Goal: Transaction & Acquisition: Obtain resource

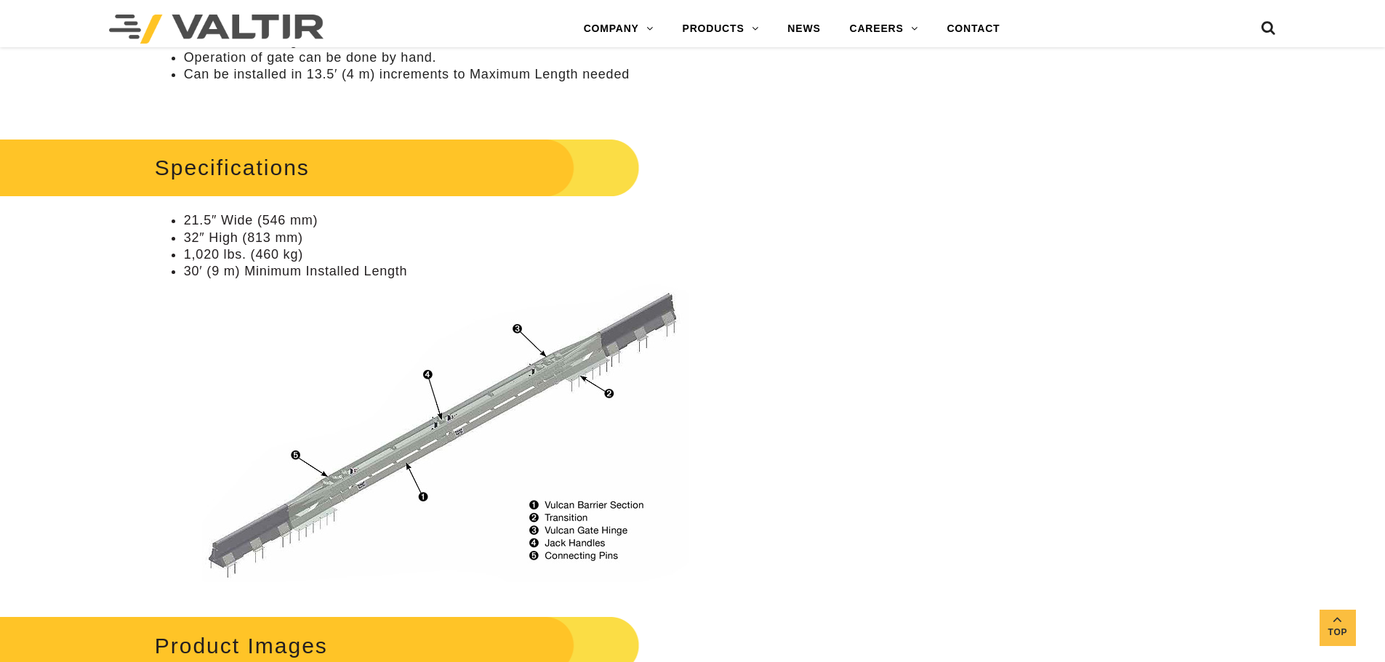
scroll to position [945, 0]
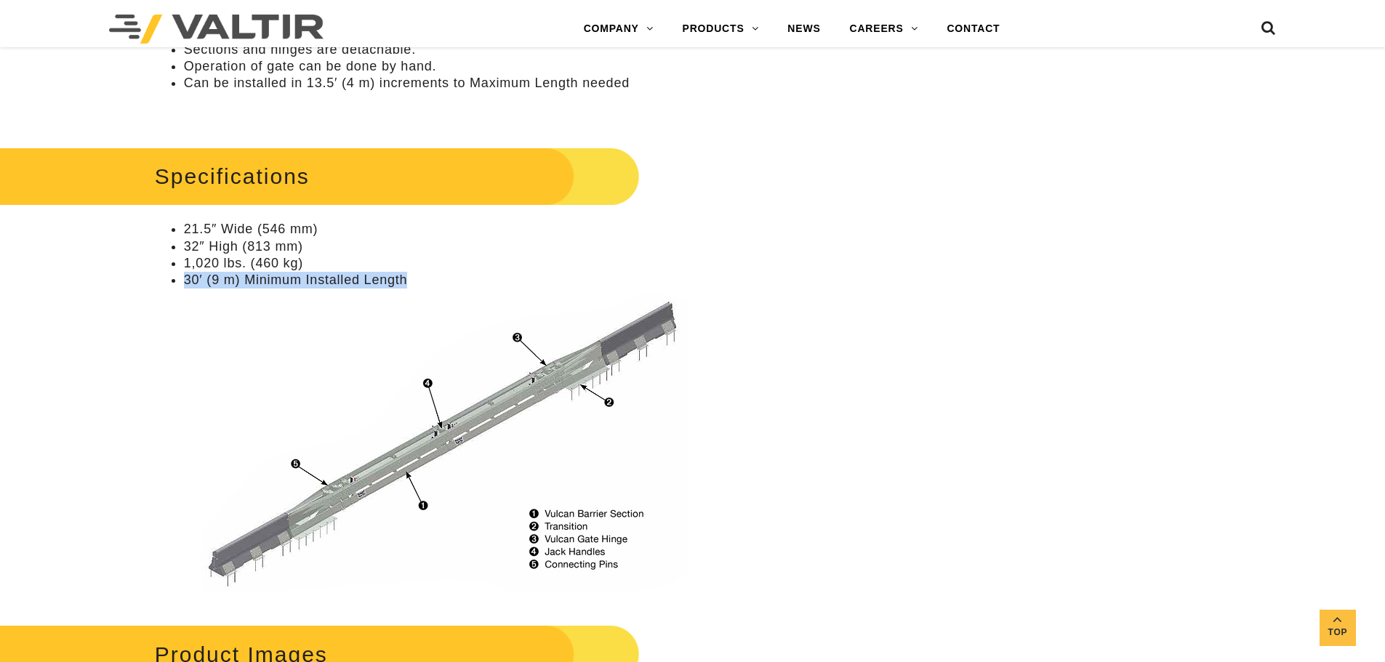
drag, startPoint x: 337, startPoint y: 282, endPoint x: 183, endPoint y: 284, distance: 153.4
click at [184, 284] on li "30′ (9 m) Minimum Installed Length" at bounding box center [534, 433] width 700 height 322
click at [230, 302] on img at bounding box center [450, 442] width 532 height 298
click at [274, 287] on li "30′ (9 m) Minimum Installed Length" at bounding box center [534, 433] width 700 height 322
click at [432, 283] on li "30′ (9 m) Minimum Installed Length" at bounding box center [534, 433] width 700 height 322
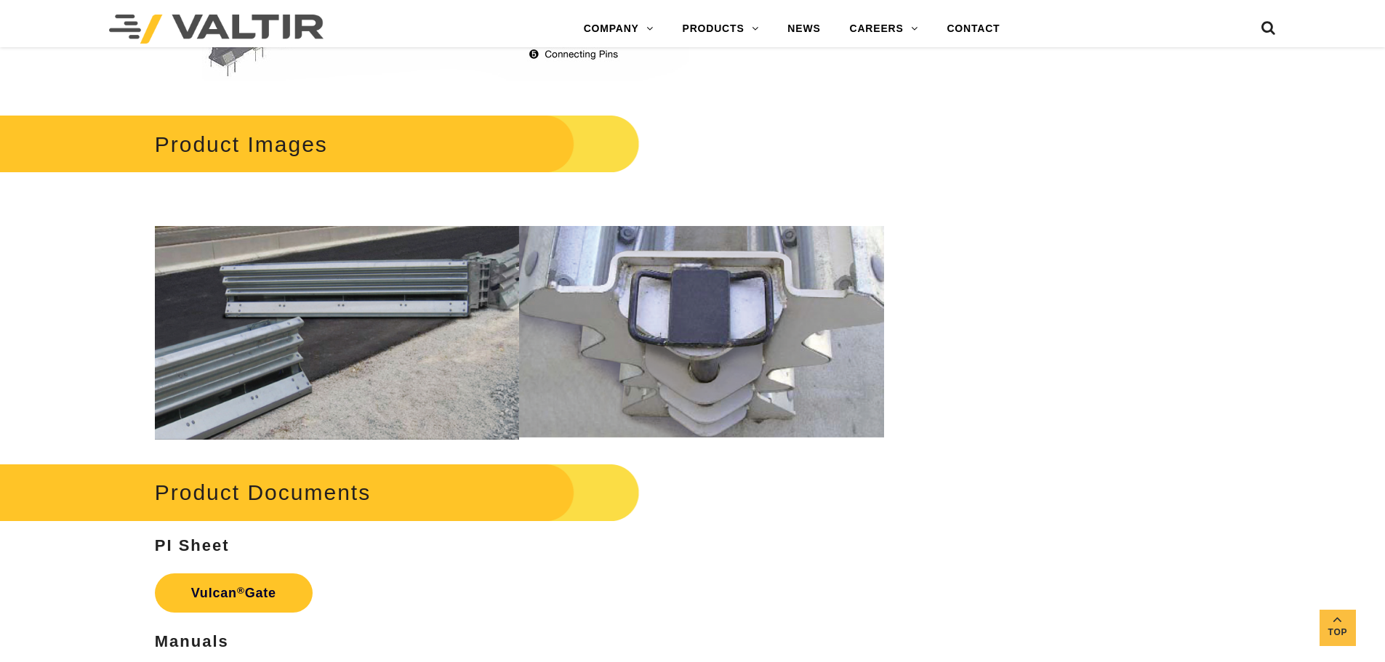
scroll to position [1454, 0]
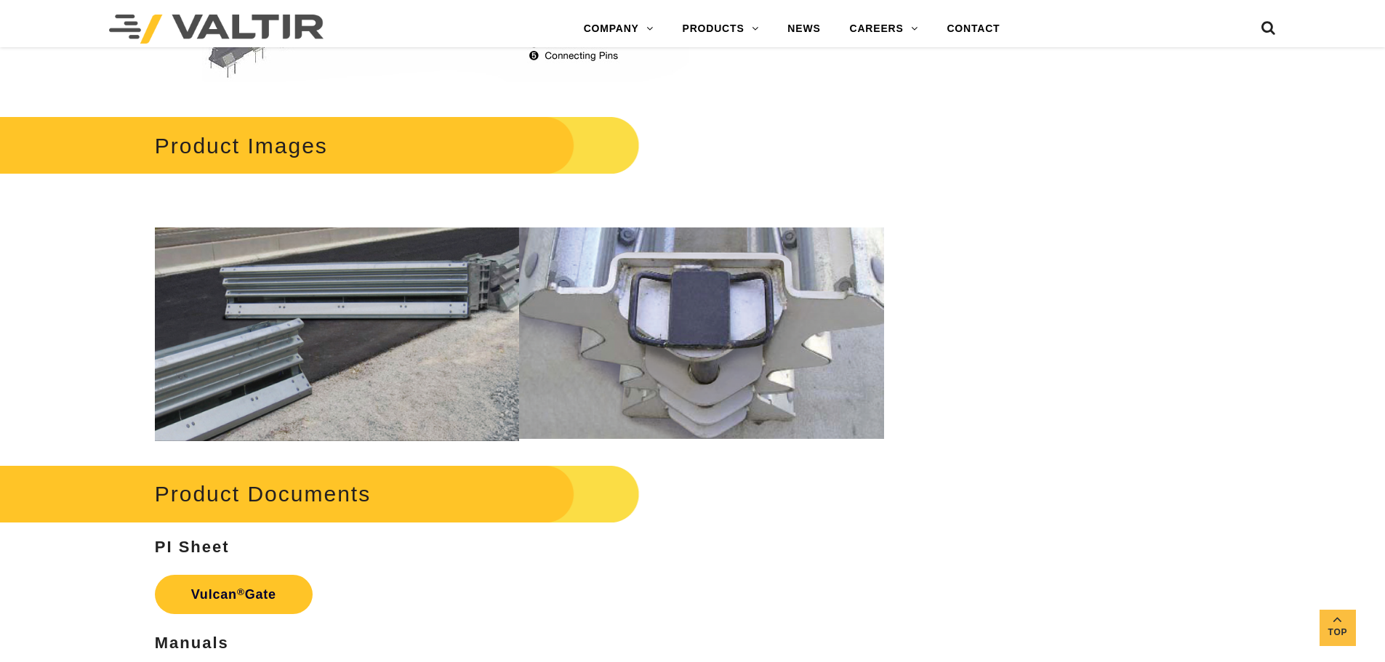
click at [345, 332] on img at bounding box center [337, 335] width 365 height 214
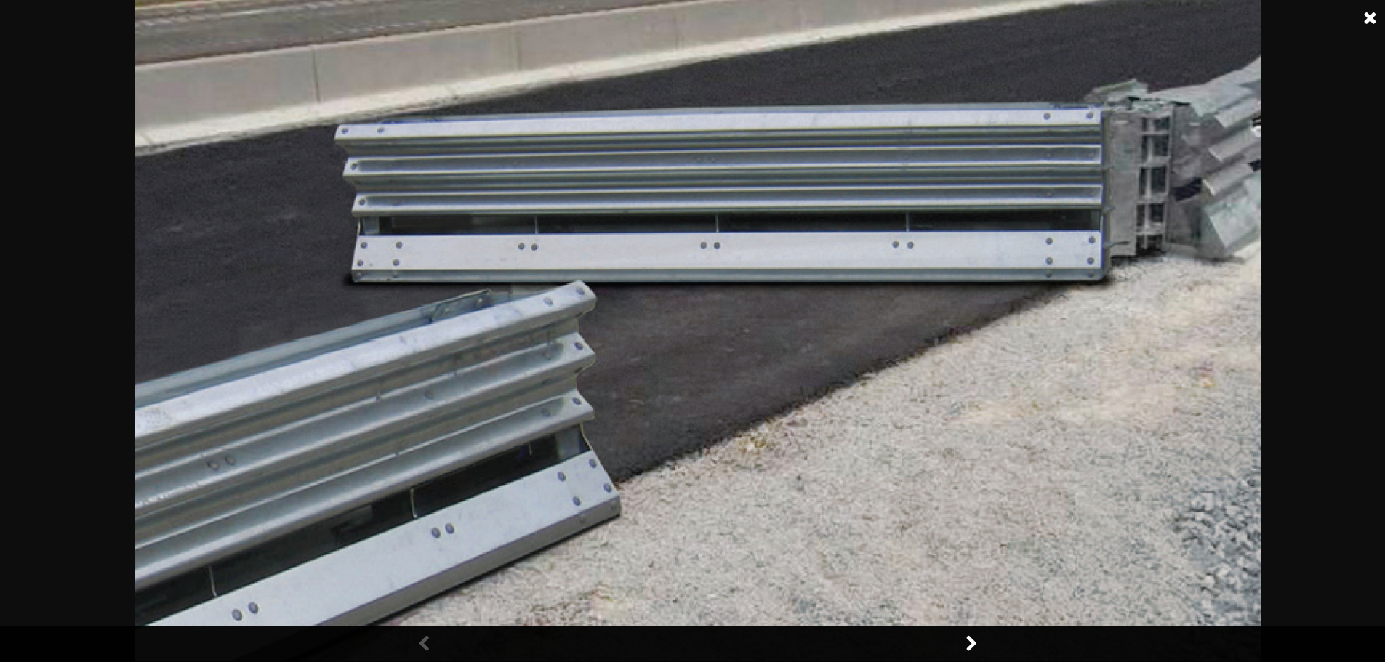
click at [1366, 24] on link at bounding box center [1370, 18] width 36 height 36
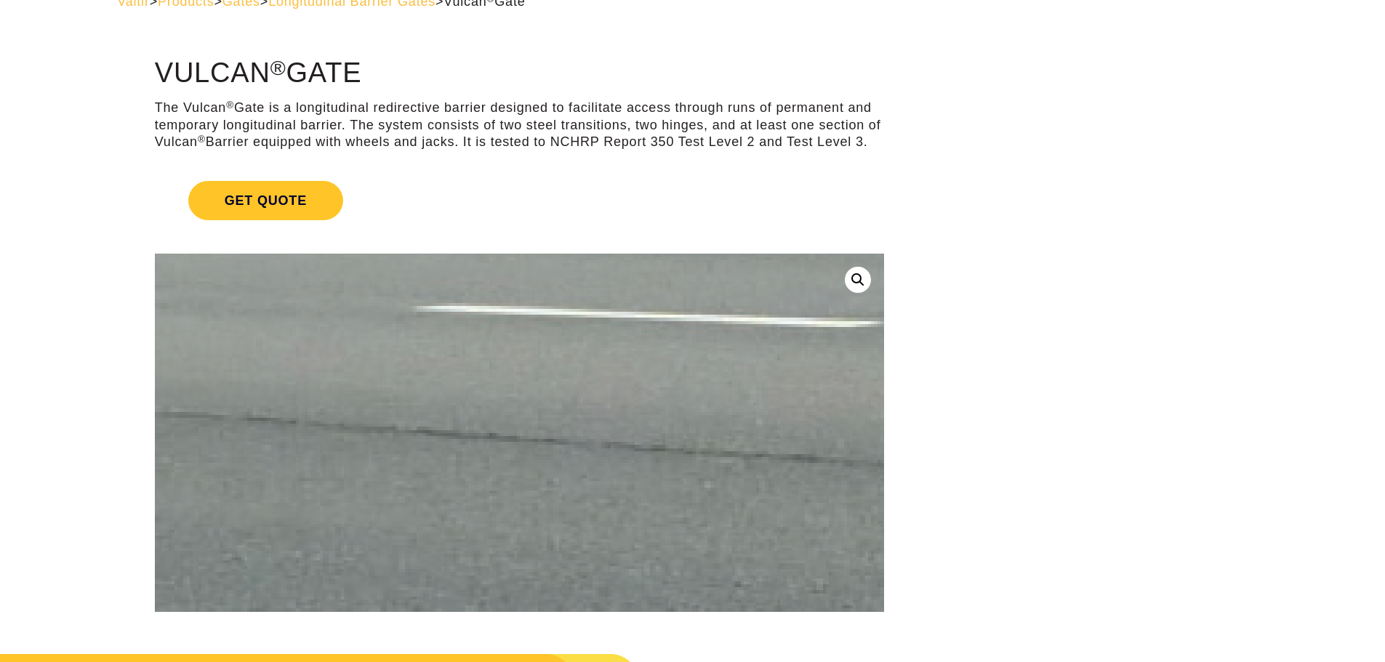
scroll to position [0, 0]
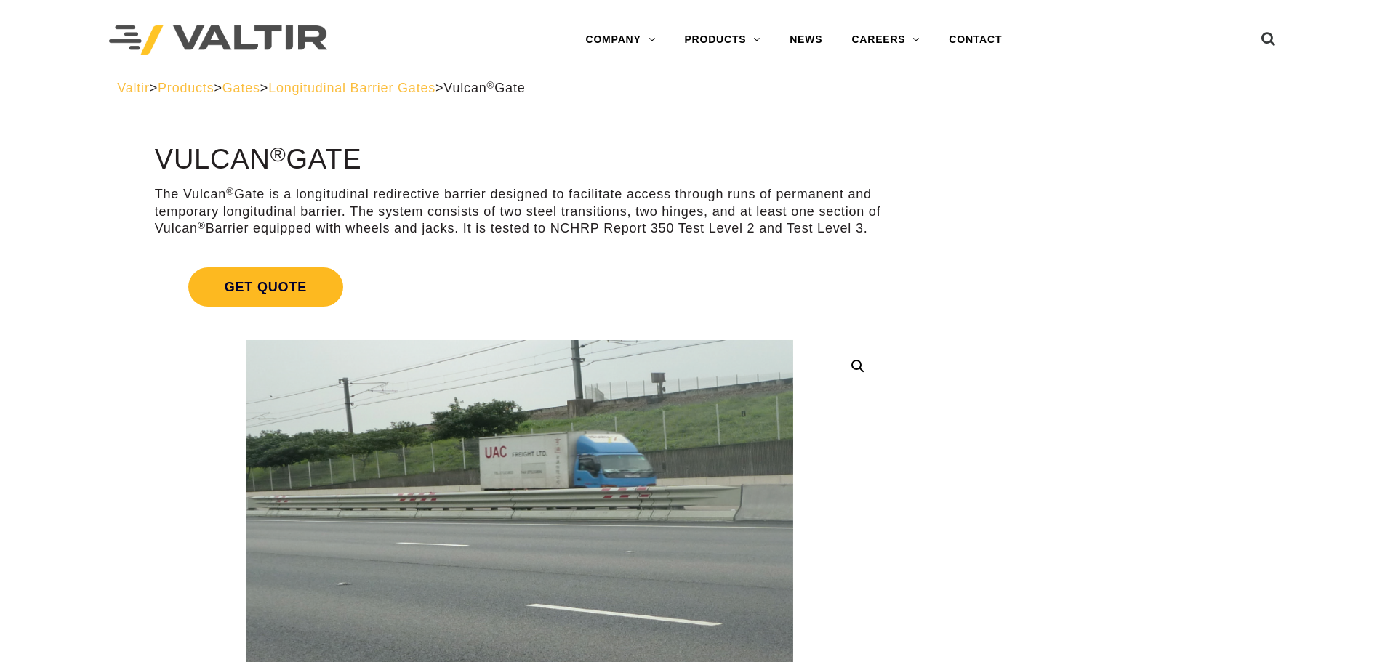
click at [311, 301] on span "Get Quote" at bounding box center [265, 287] width 155 height 39
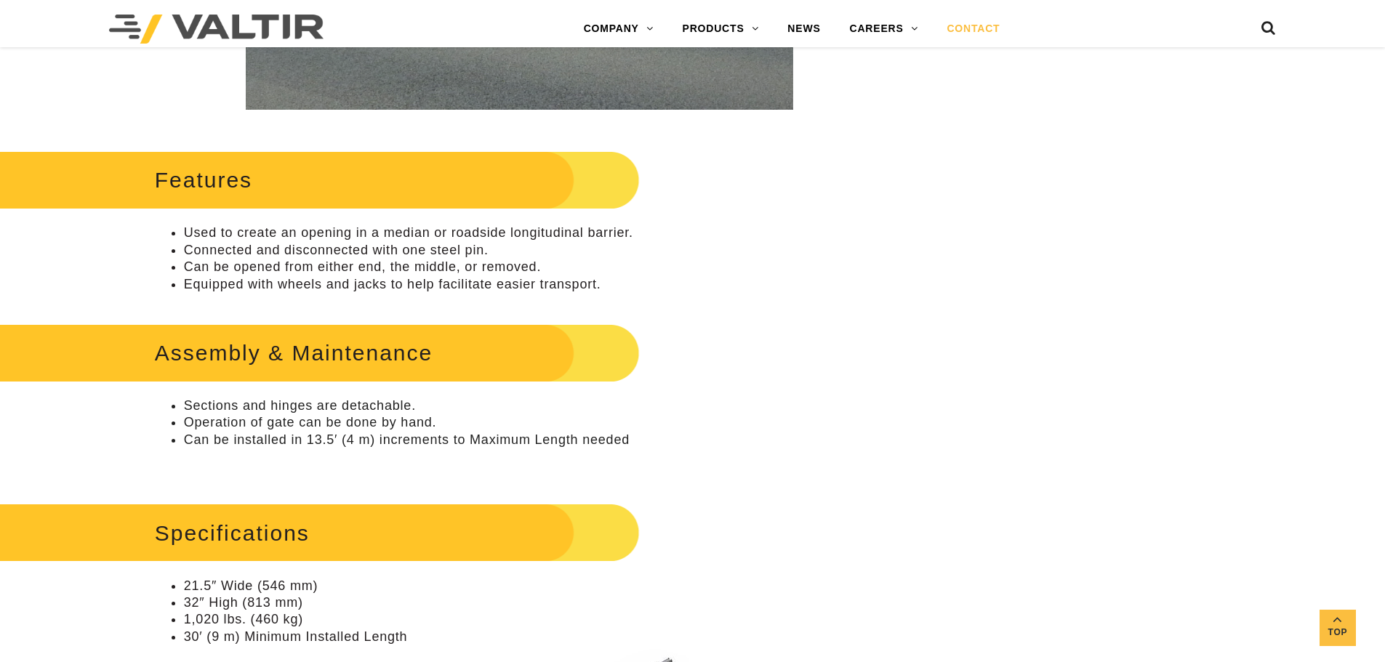
scroll to position [937, 0]
